Goal: Information Seeking & Learning: Learn about a topic

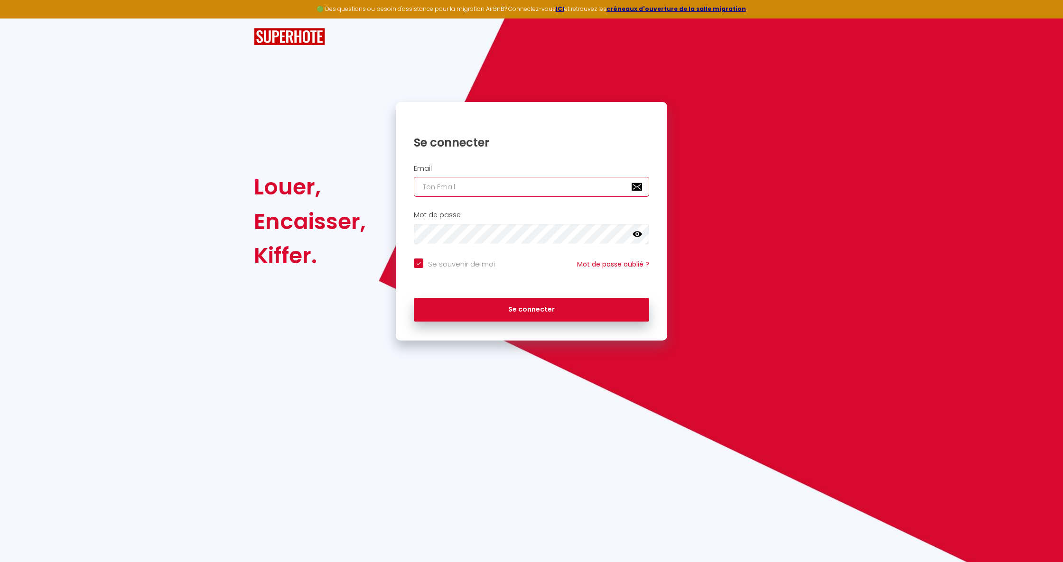
type input "[EMAIL_ADDRESS][DOMAIN_NAME]"
checkbox input "true"
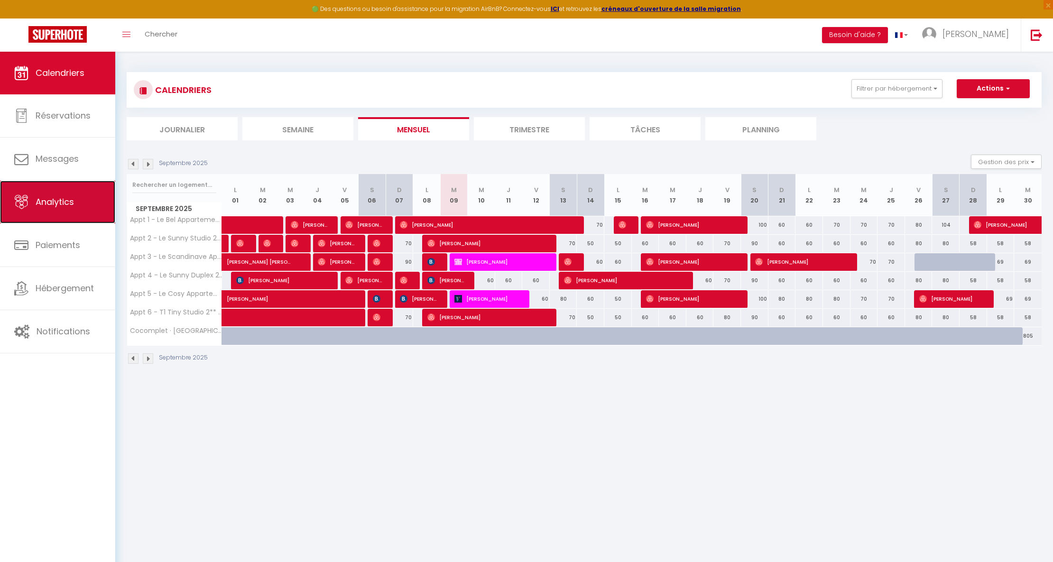
click at [58, 196] on span "Analytics" at bounding box center [55, 202] width 38 height 12
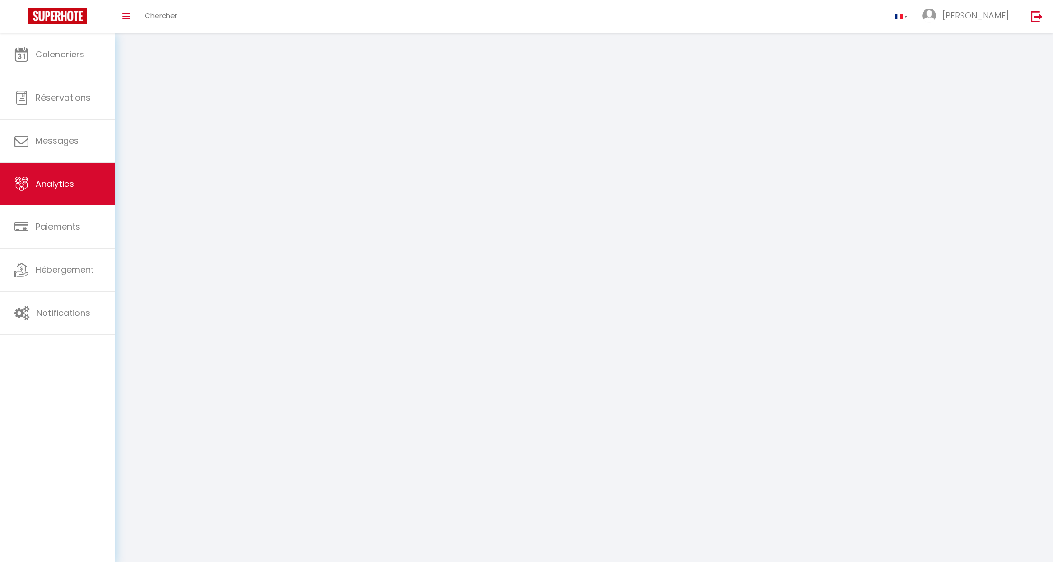
select select "2025"
select select "9"
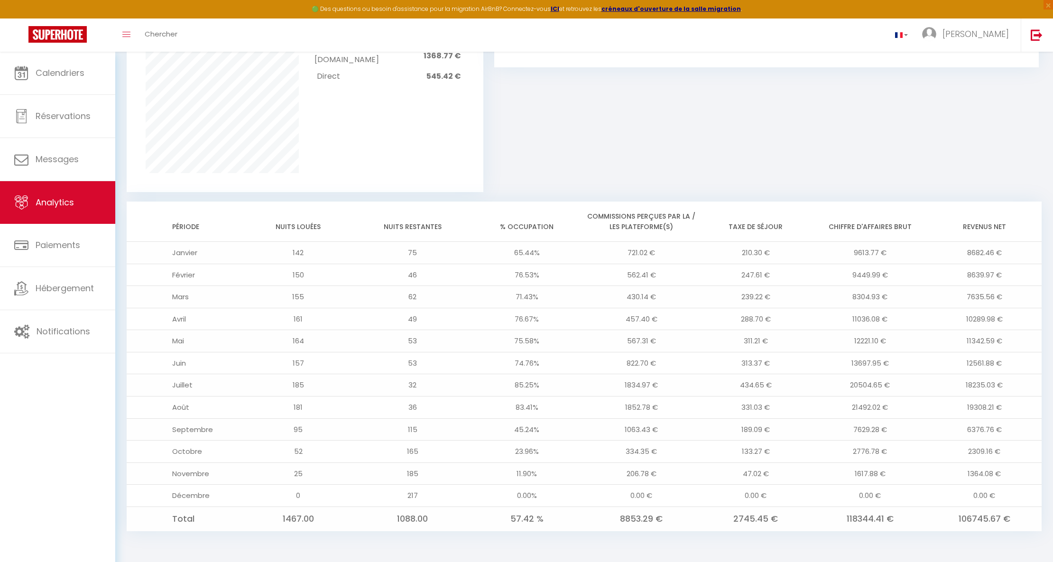
scroll to position [645, 0]
drag, startPoint x: 1013, startPoint y: 519, endPoint x: 959, endPoint y: 524, distance: 53.4
click at [959, 524] on td "106745.67 €" at bounding box center [985, 519] width 114 height 24
drag, startPoint x: 1004, startPoint y: 493, endPoint x: 963, endPoint y: 497, distance: 41.0
click at [963, 497] on td "0.00 €" at bounding box center [985, 496] width 114 height 22
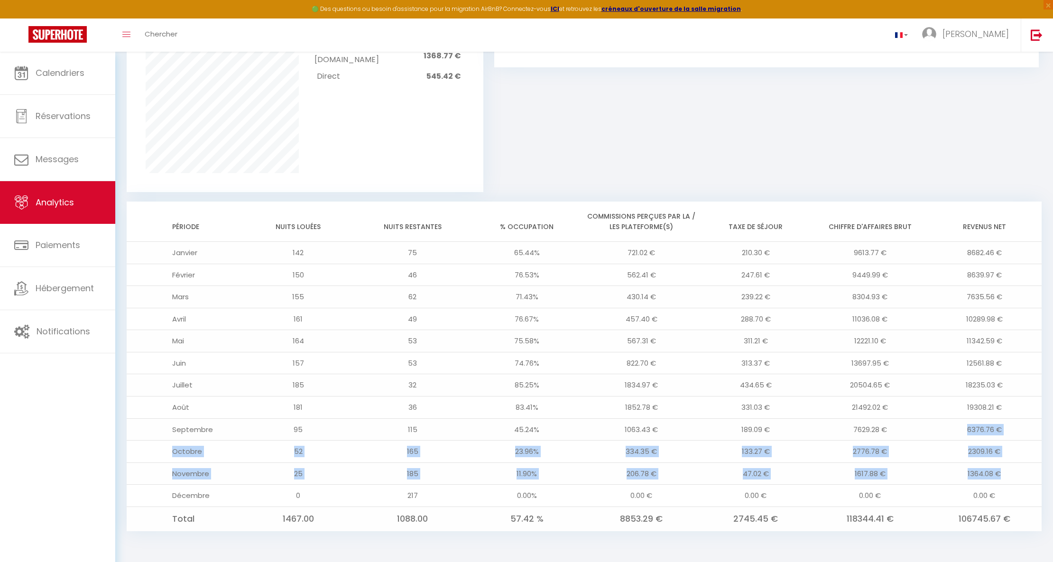
drag, startPoint x: 1004, startPoint y: 473, endPoint x: 958, endPoint y: 431, distance: 62.5
click at [958, 431] on tbody "Janvier 142 75 65.44% 721.02 € 210.30 € 9613.77 € 8682.46 € Février 150 46 76.5…" at bounding box center [584, 386] width 915 height 289
click at [1010, 425] on td "6376.76 €" at bounding box center [985, 429] width 114 height 22
drag, startPoint x: 1003, startPoint y: 454, endPoint x: 959, endPoint y: 429, distance: 49.5
click at [959, 429] on tbody "Janvier 142 75 65.44% 721.02 € 210.30 € 9613.77 € 8682.46 € Février 150 46 76.5…" at bounding box center [584, 386] width 915 height 289
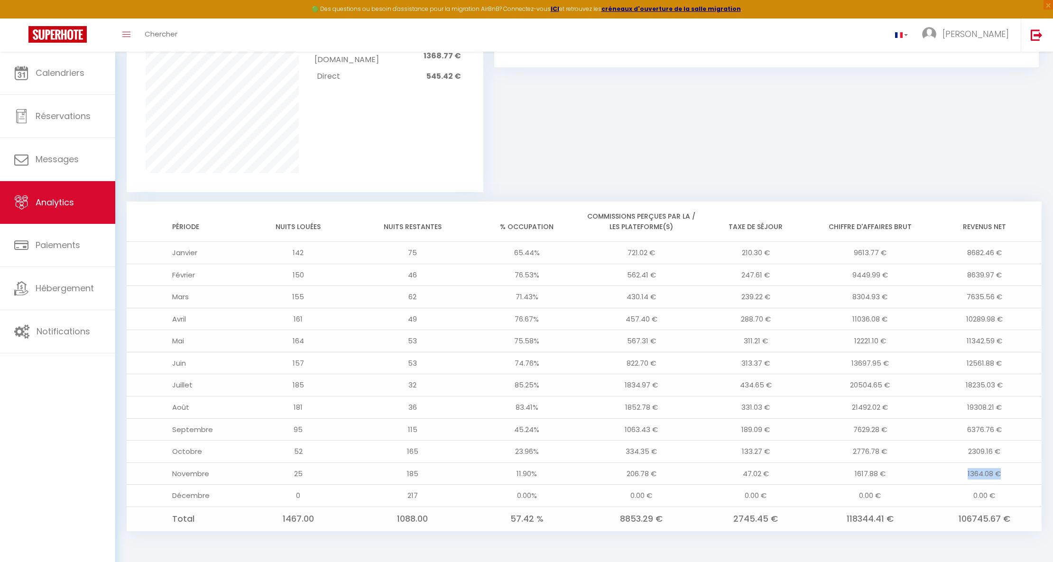
drag, startPoint x: 1005, startPoint y: 473, endPoint x: 965, endPoint y: 473, distance: 40.3
click at [965, 473] on td "1364.08 €" at bounding box center [985, 474] width 114 height 22
drag, startPoint x: 559, startPoint y: 430, endPoint x: 1006, endPoint y: 429, distance: 447.0
click at [1006, 429] on tr "Septembre 95 115 45.24% 1063.43 € 189.09 € 7629.28 € 6376.76 €" at bounding box center [584, 429] width 915 height 22
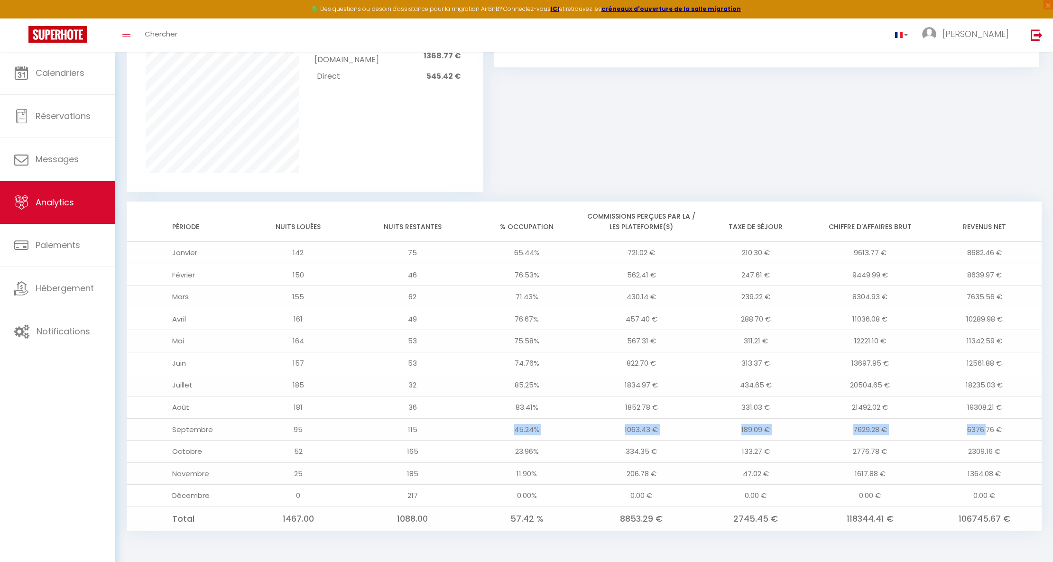
drag, startPoint x: 511, startPoint y: 428, endPoint x: 993, endPoint y: 426, distance: 481.1
click at [986, 425] on tr "Septembre 95 115 45.24% 1063.43 € 189.09 € 7629.28 € 6376.76 €" at bounding box center [584, 429] width 915 height 22
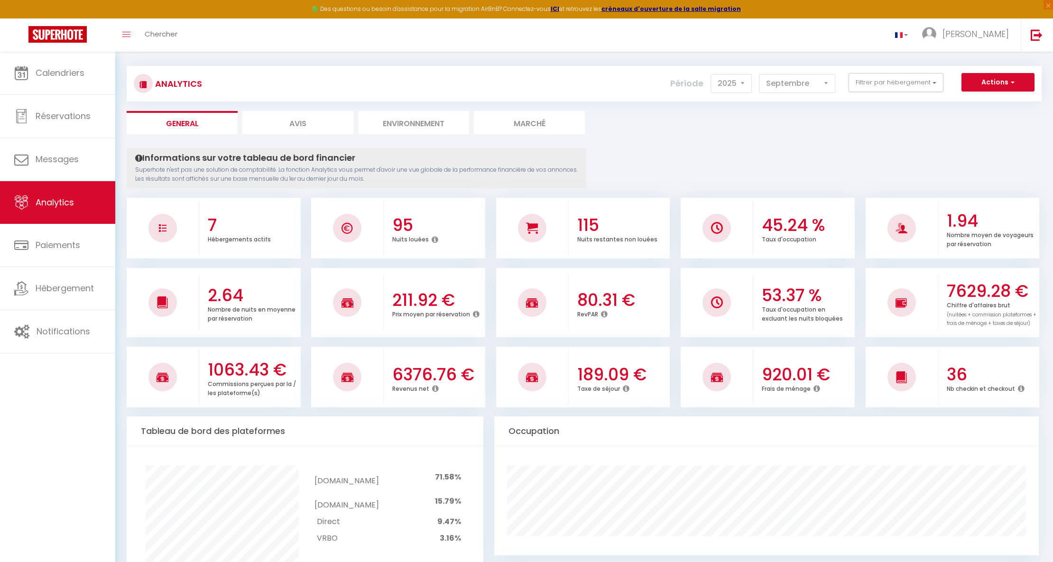
scroll to position [0, 0]
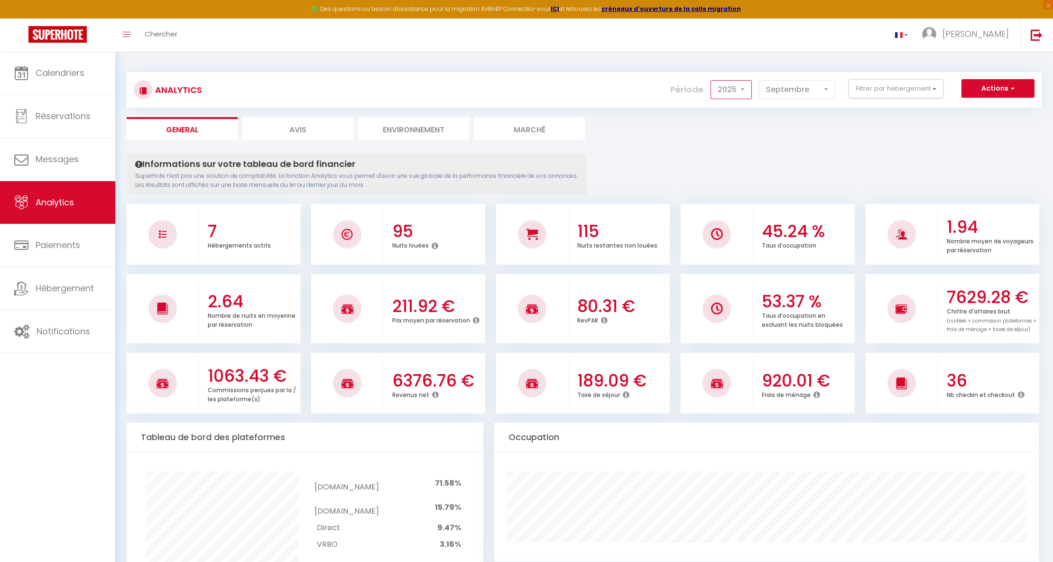
click at [740, 86] on select "2014 2015 2016 2017 2018 2019 2020 2021 2022 2023 2024 2025 2026 2027" at bounding box center [731, 89] width 41 height 19
select select "2024"
click at [711, 80] on select "2014 2015 2016 2017 2018 2019 2020 2021 2022 2023 2024 2025 2026 2027" at bounding box center [731, 89] width 41 height 19
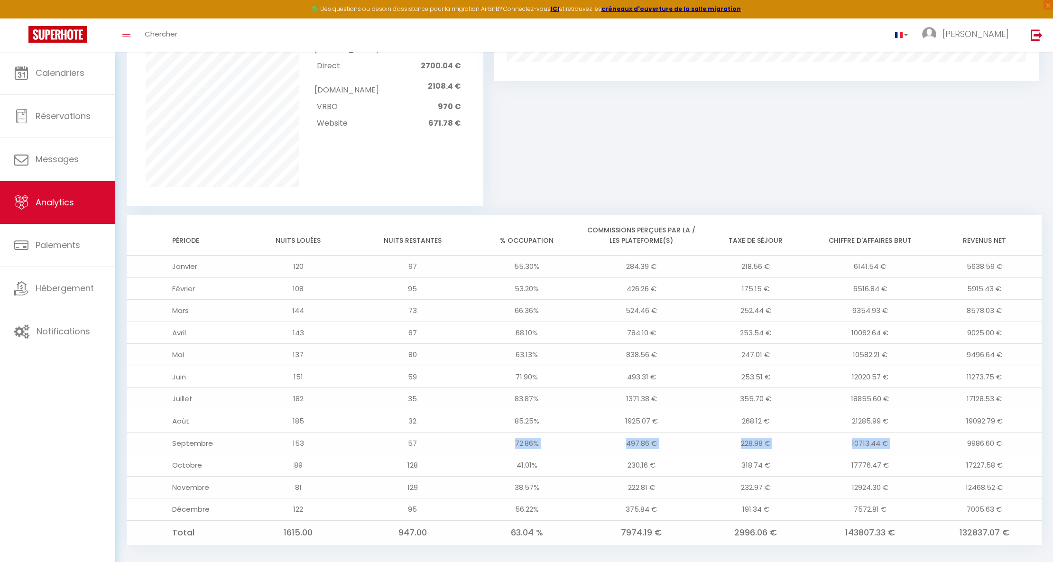
scroll to position [645, 0]
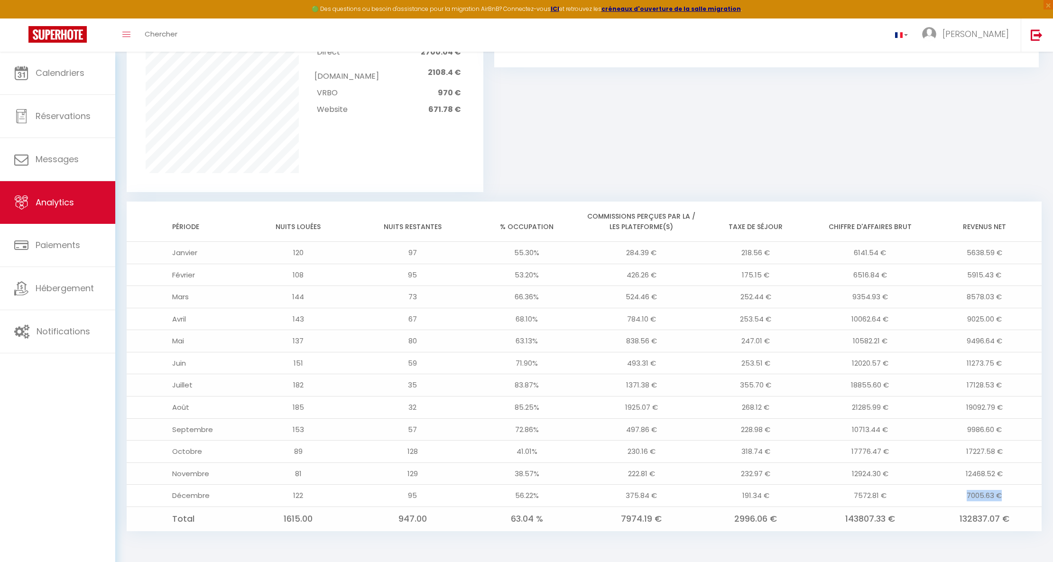
drag, startPoint x: 961, startPoint y: 493, endPoint x: 1003, endPoint y: 496, distance: 41.3
click at [1003, 496] on td "7005.63 €" at bounding box center [985, 496] width 114 height 22
drag, startPoint x: 958, startPoint y: 426, endPoint x: 1008, endPoint y: 431, distance: 50.6
click at [1008, 431] on td "9986.60 €" at bounding box center [985, 429] width 114 height 22
